Goal: Transaction & Acquisition: Purchase product/service

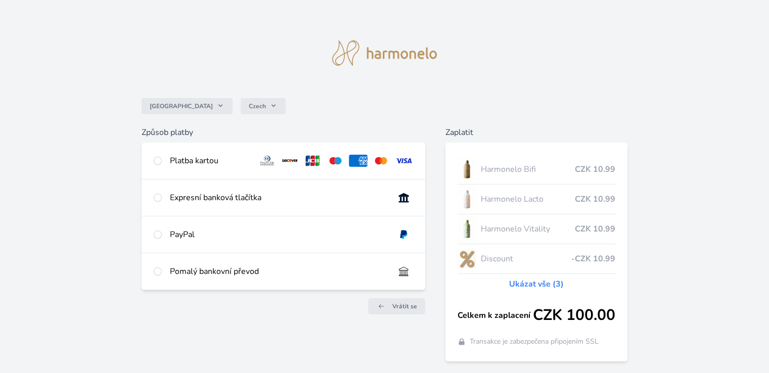
click at [162, 162] on div at bounding box center [158, 161] width 8 height 12
radio input "true"
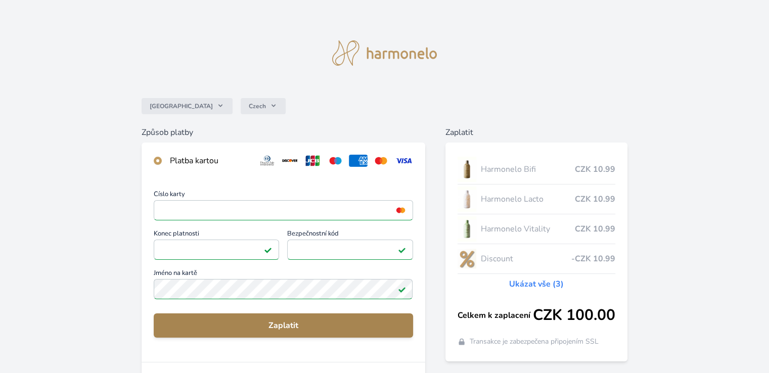
click at [235, 320] on span "Zaplatit" at bounding box center [283, 326] width 243 height 12
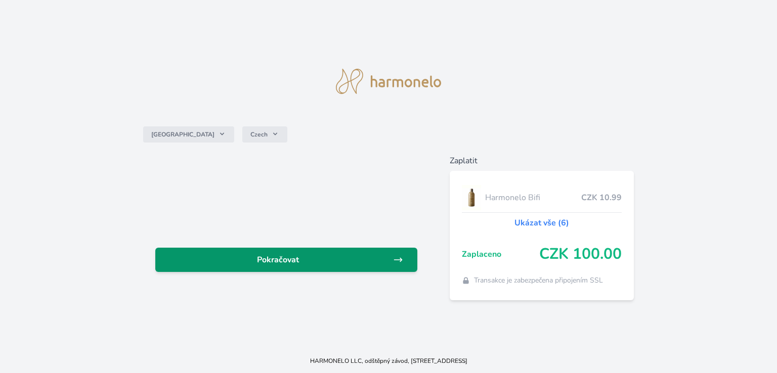
click at [267, 259] on span "Pokračovat" at bounding box center [278, 260] width 230 height 12
